Goal: Task Accomplishment & Management: Use online tool/utility

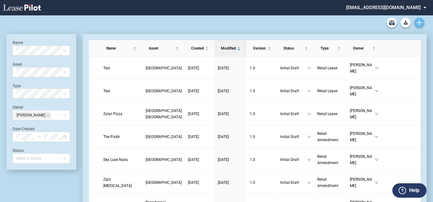
click at [423, 23] on link "Create new document" at bounding box center [419, 23] width 10 height 10
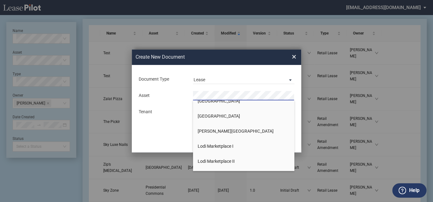
scroll to position [339, 0]
drag, startPoint x: 238, startPoint y: 156, endPoint x: 222, endPoint y: 162, distance: 16.6
click at [222, 162] on span "Lodi Marketplace II" at bounding box center [216, 161] width 37 height 5
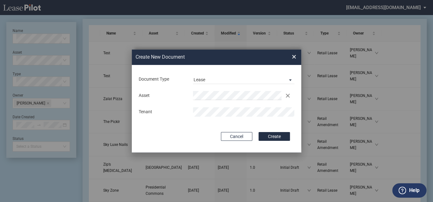
click at [259, 132] on button "Create" at bounding box center [274, 136] width 31 height 9
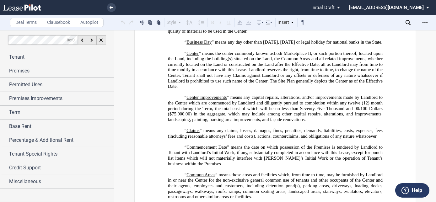
scroll to position [361, 0]
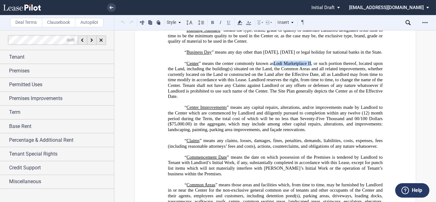
drag, startPoint x: 273, startPoint y: 53, endPoint x: 310, endPoint y: 50, distance: 36.8
click at [310, 61] on span "Lodi Marketplace II" at bounding box center [291, 63] width 37 height 5
click at [213, 81] on p "“ Center ” means the center commonly known as Lodi Marketplace II , or such por…" at bounding box center [275, 80] width 215 height 39
click at [423, 23] on icon "Open Lease options menu" at bounding box center [425, 22] width 5 height 5
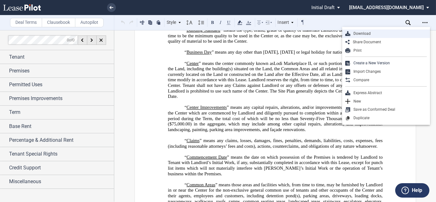
click at [368, 32] on div "Download" at bounding box center [388, 33] width 77 height 5
